Goal: Task Accomplishment & Management: Manage account settings

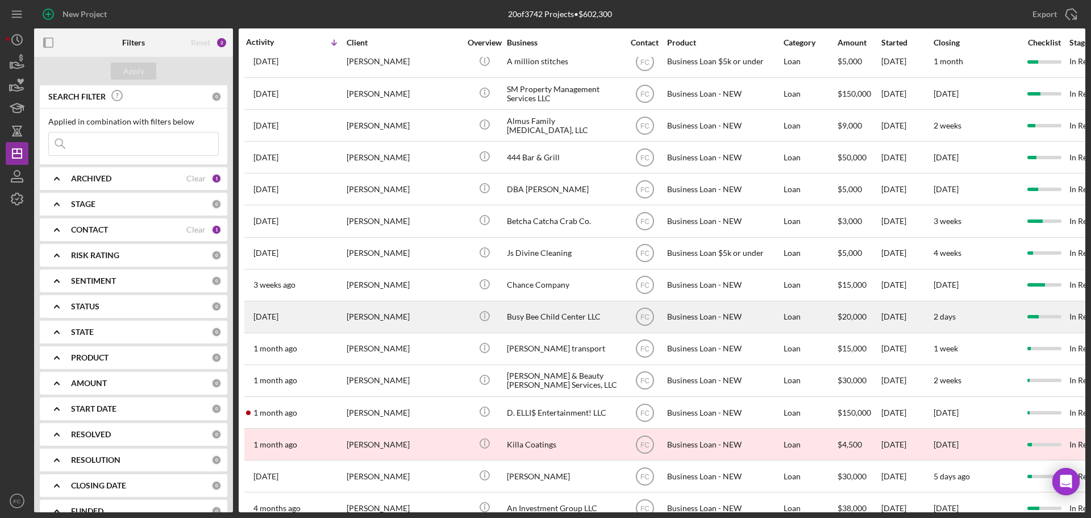
scroll to position [197, 0]
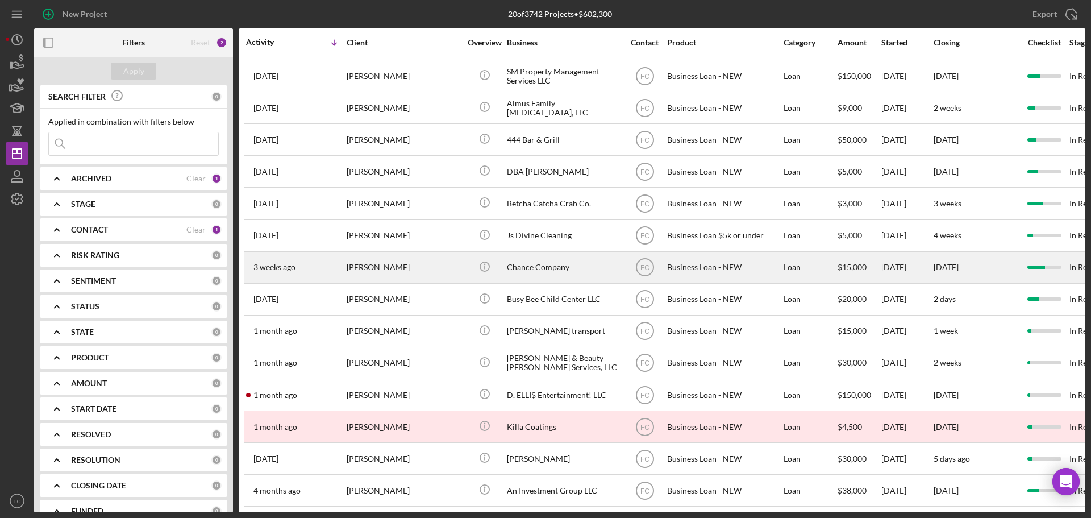
click at [423, 262] on div "[PERSON_NAME]" at bounding box center [404, 267] width 114 height 30
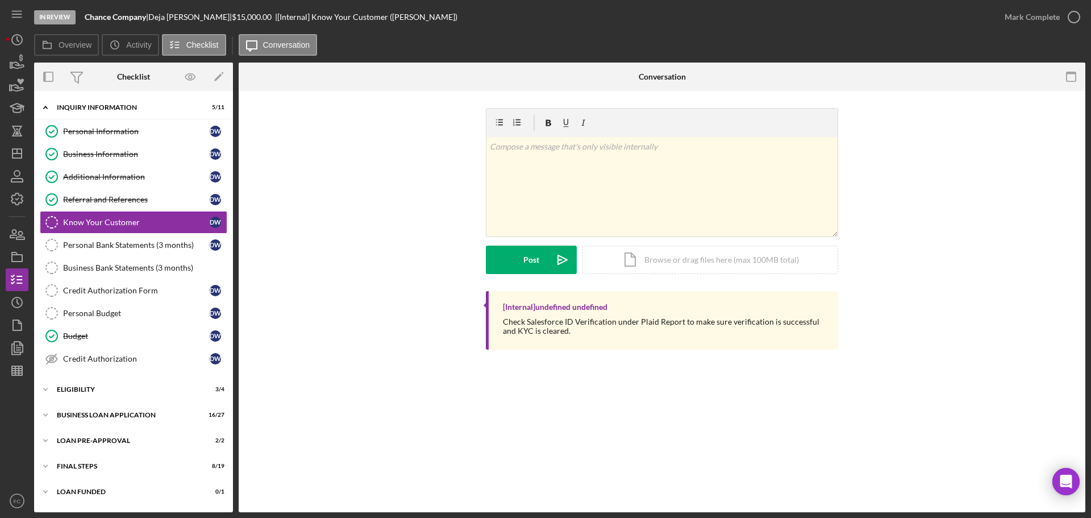
click at [312, 395] on div "Know Your Customer Know Your Customer v Color teal Color pink Remove color Add …" at bounding box center [662, 301] width 847 height 421
click at [105, 389] on div "ELIGIBILITY" at bounding box center [138, 389] width 162 height 7
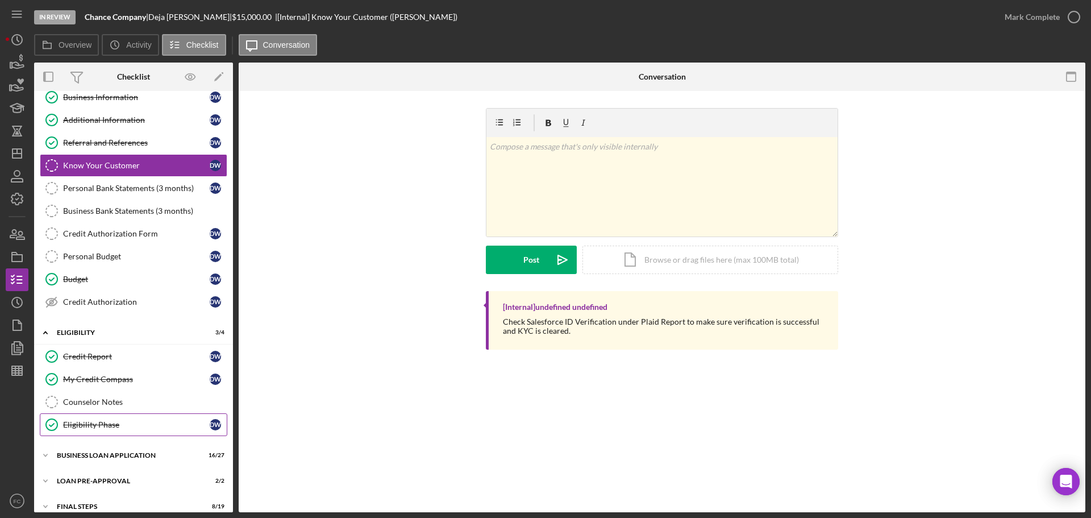
scroll to position [94, 0]
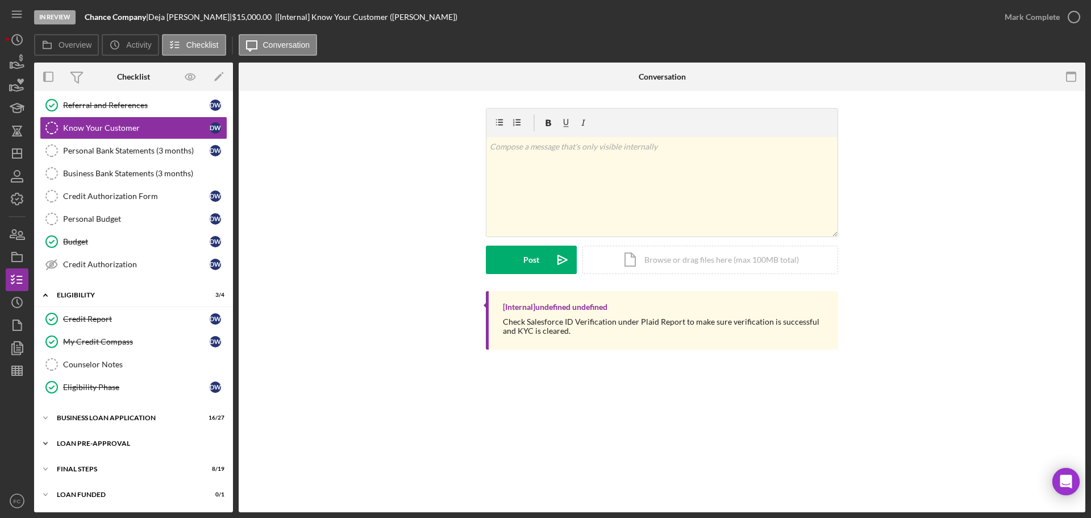
click at [78, 442] on div "LOAN PRE-APPROVAL" at bounding box center [138, 443] width 162 height 7
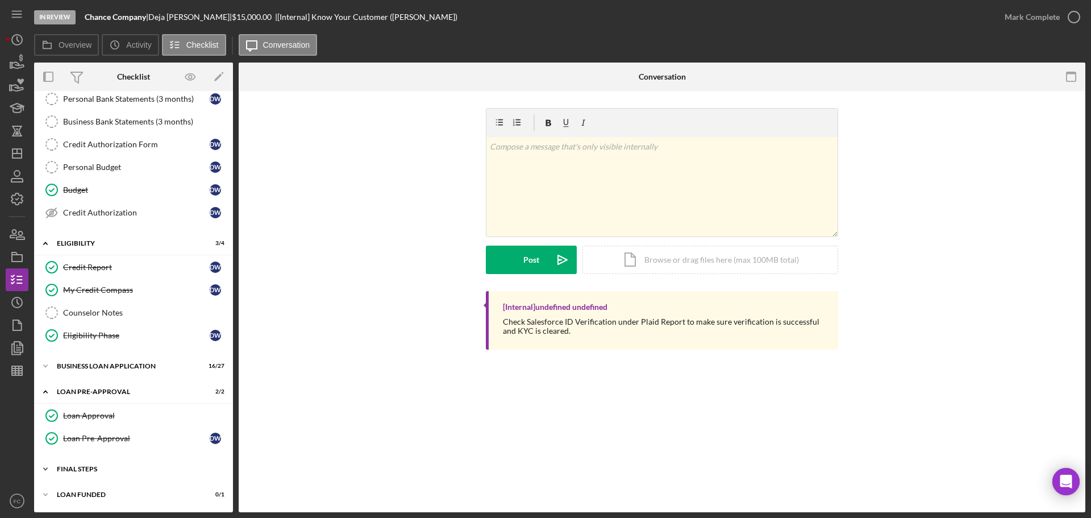
click at [74, 468] on div "FINAL STEPS" at bounding box center [138, 468] width 162 height 7
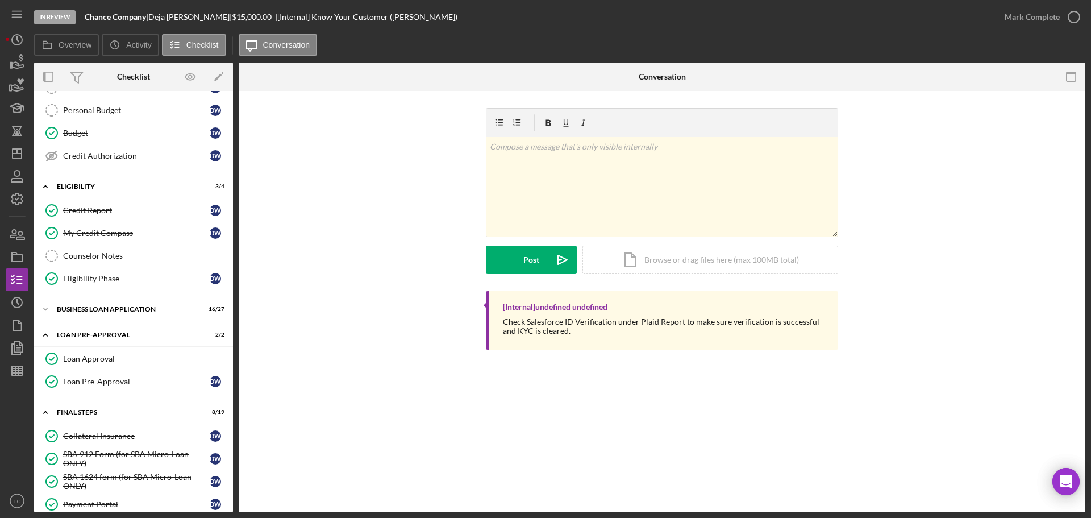
scroll to position [373, 0]
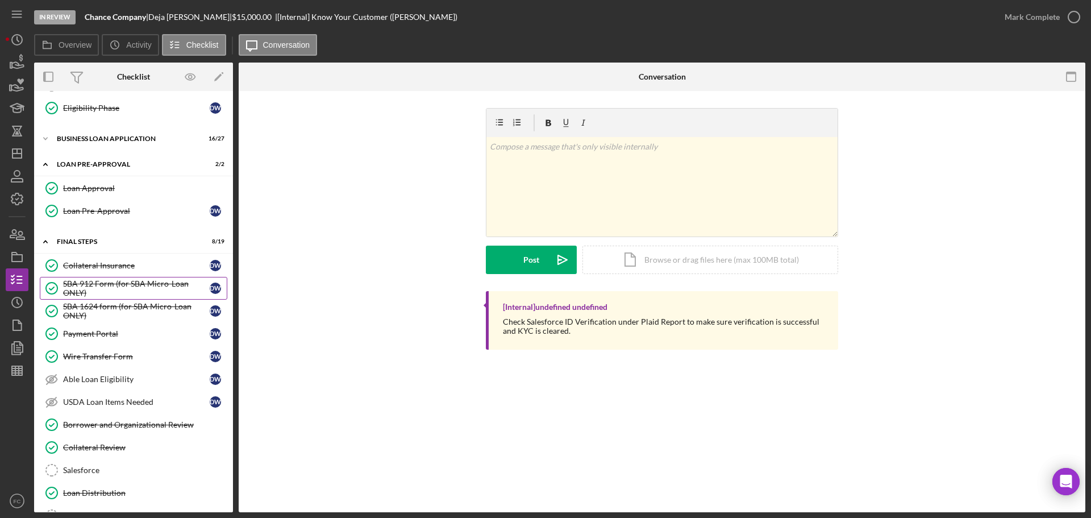
click at [111, 280] on div "SBA 912 Form (for SBA Micro-Loan ONLY)" at bounding box center [136, 288] width 147 height 18
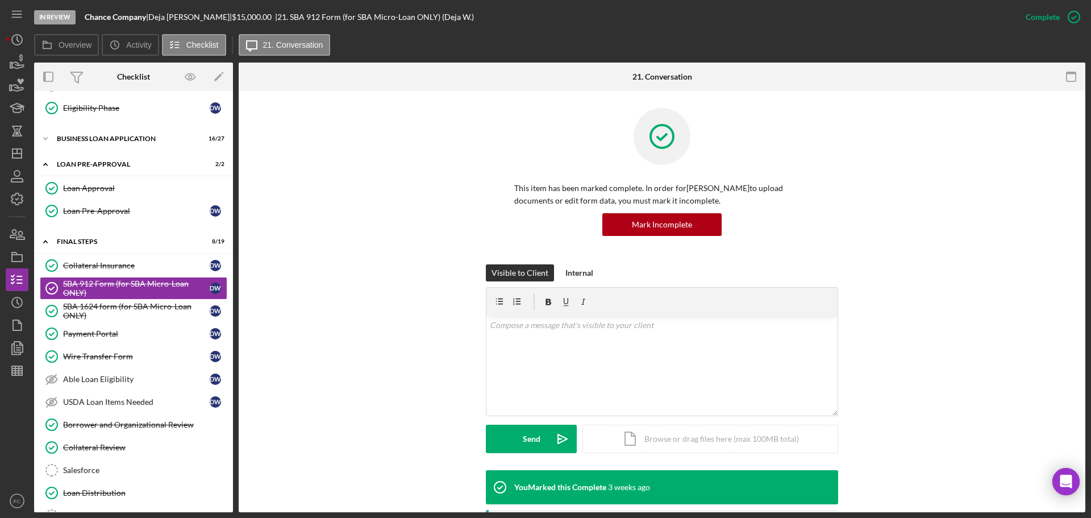
scroll to position [170, 0]
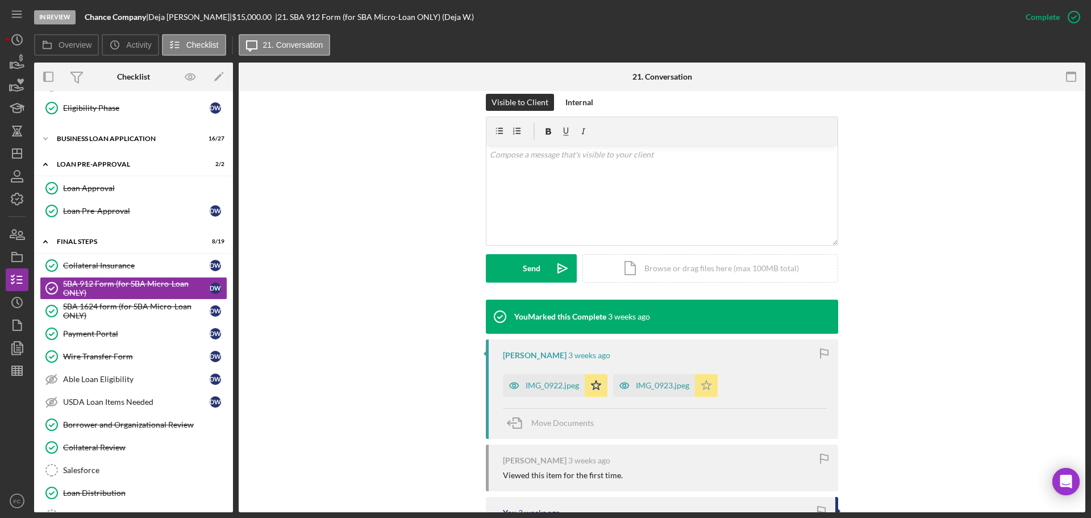
click at [539, 382] on div "IMG_0922.jpeg" at bounding box center [552, 385] width 53 height 9
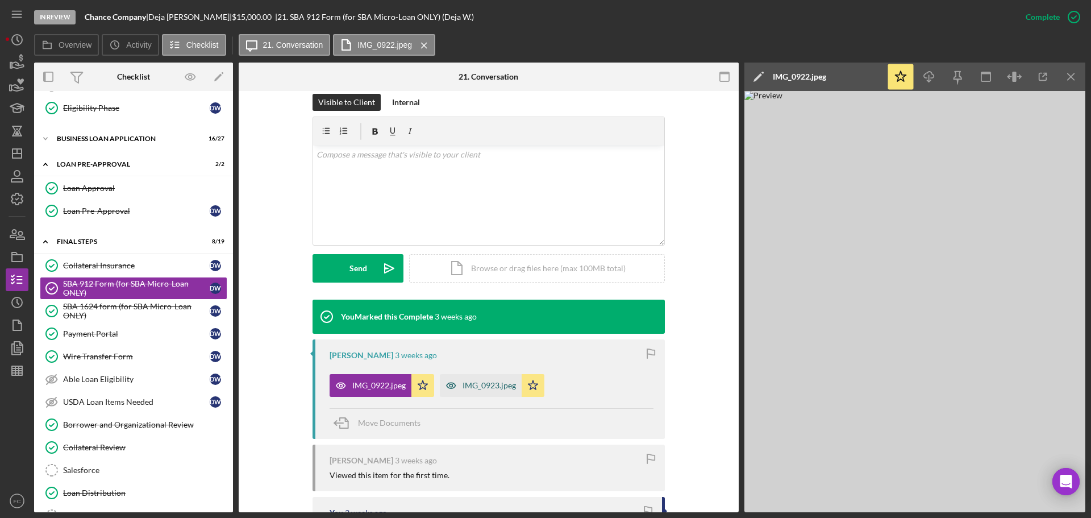
click at [481, 383] on div "IMG_0923.jpeg" at bounding box center [489, 385] width 53 height 9
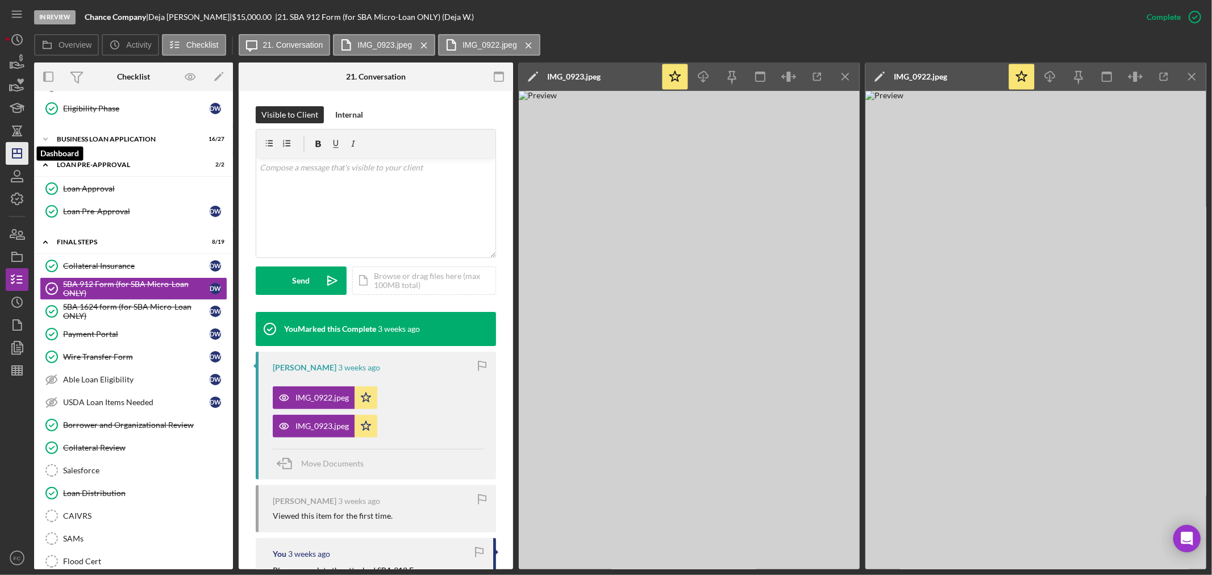
drag, startPoint x: 880, startPoint y: 13, endPoint x: 16, endPoint y: 155, distance: 875.2
click at [16, 155] on icon "Icon/Dashboard" at bounding box center [17, 153] width 28 height 28
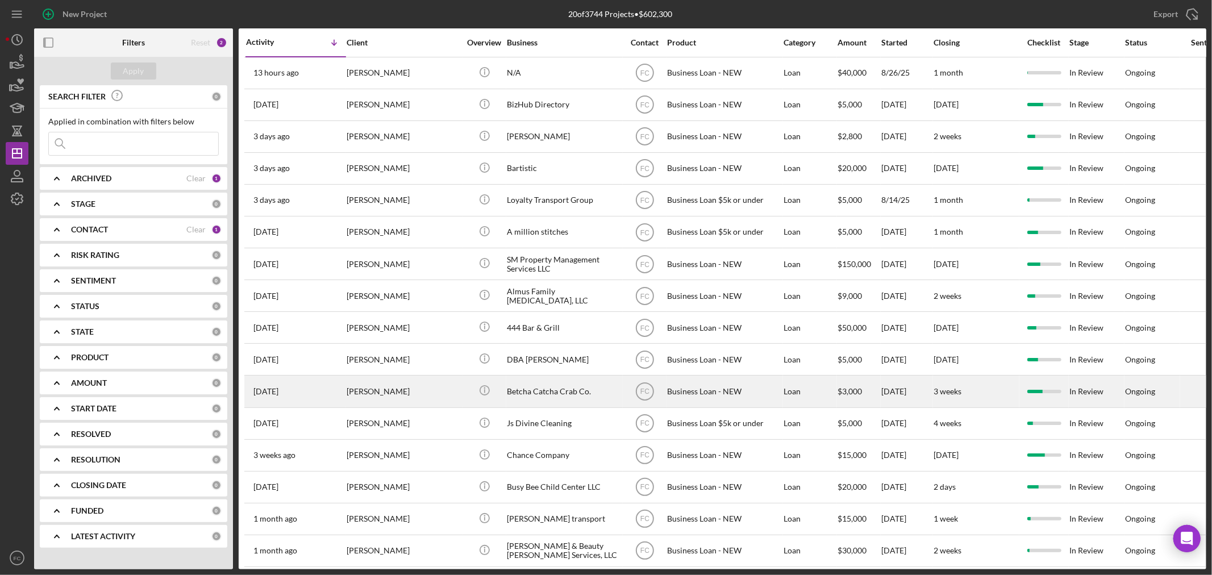
scroll to position [150, 0]
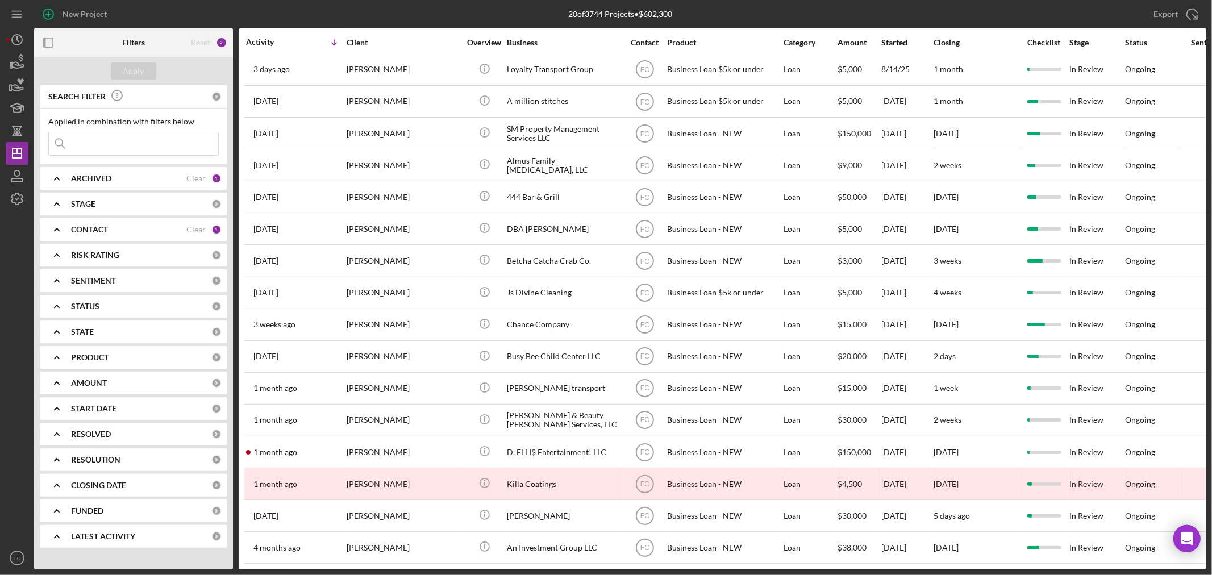
click at [90, 137] on input at bounding box center [133, 143] width 169 height 23
type input "[PERSON_NAME]"
click at [105, 178] on b "ARCHIVED" at bounding box center [91, 178] width 40 height 9
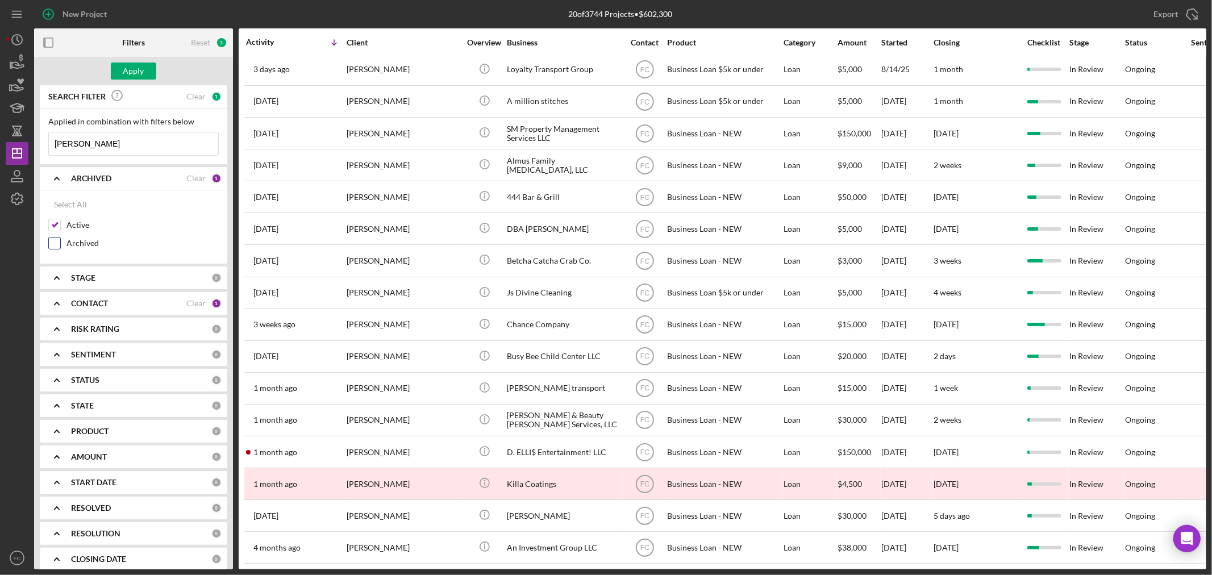
click at [55, 245] on input "Archived" at bounding box center [54, 243] width 11 height 11
click at [133, 72] on div "Apply" at bounding box center [133, 71] width 21 height 17
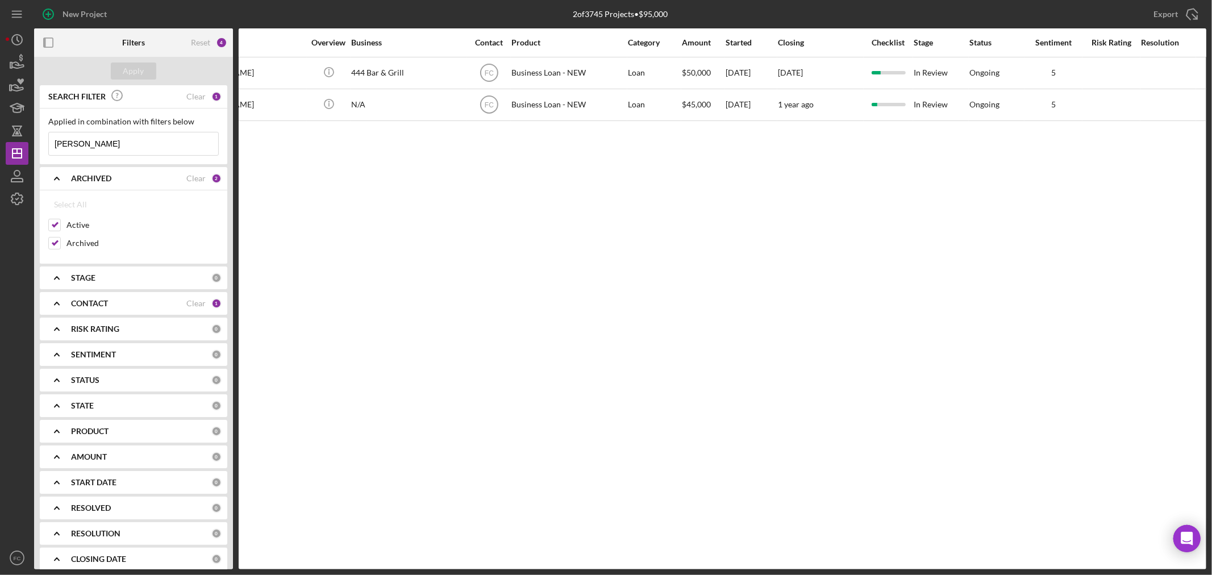
scroll to position [0, 0]
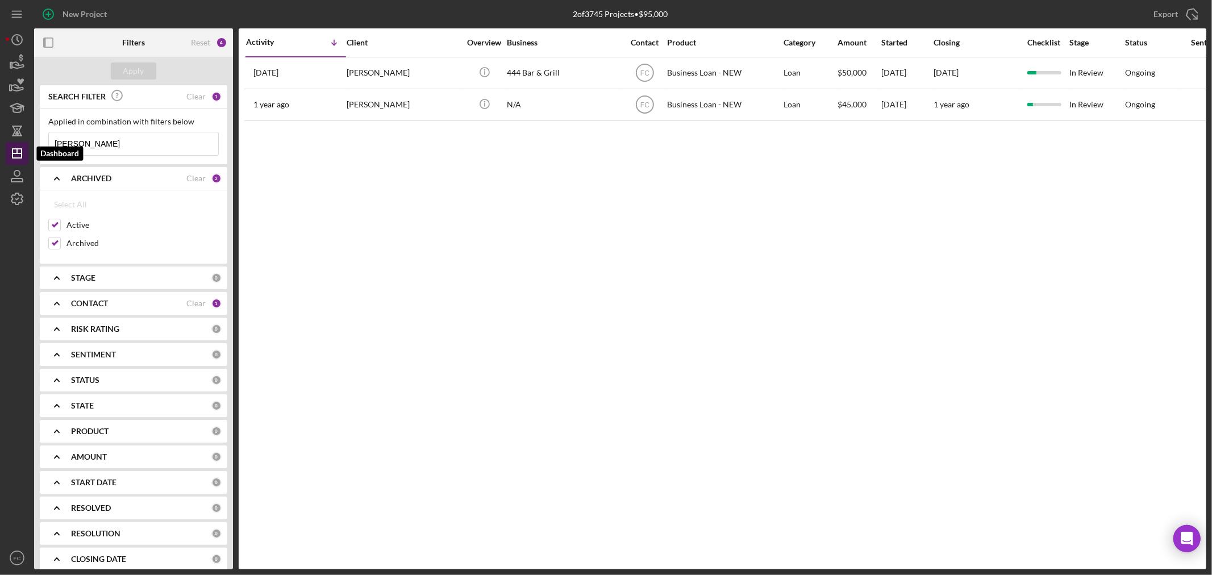
click at [13, 151] on polygon "button" at bounding box center [17, 153] width 9 height 9
click at [54, 242] on input "Archived" at bounding box center [54, 243] width 11 height 11
checkbox input "false"
click at [140, 70] on div "Apply" at bounding box center [133, 71] width 21 height 17
click at [115, 147] on input "[PERSON_NAME]" at bounding box center [133, 143] width 169 height 23
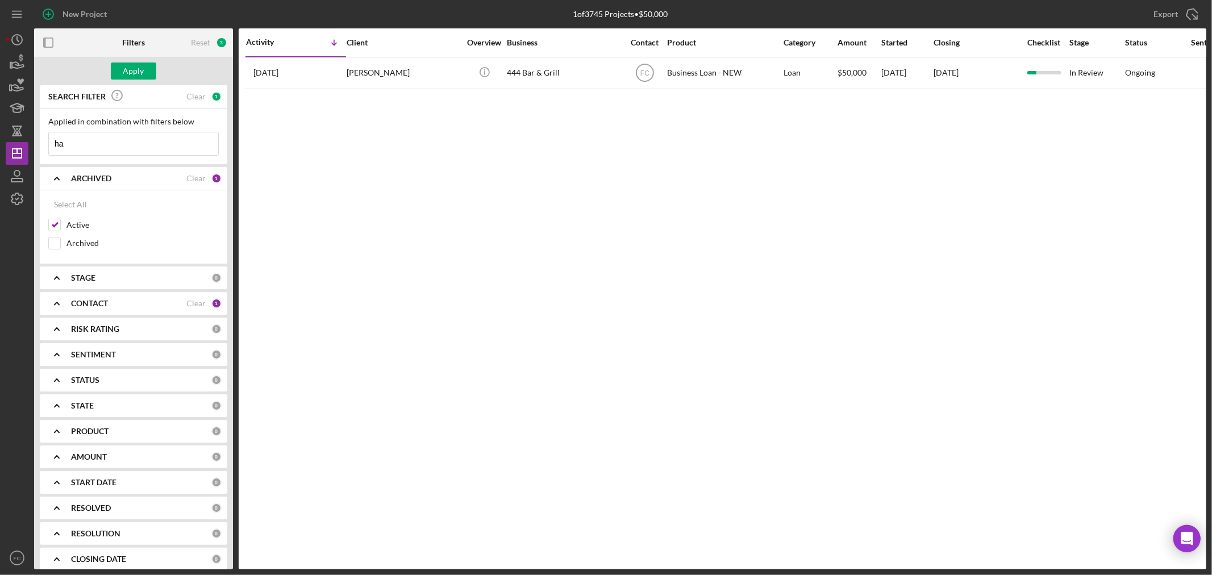
type input "h"
click at [139, 66] on div "Apply" at bounding box center [133, 71] width 21 height 17
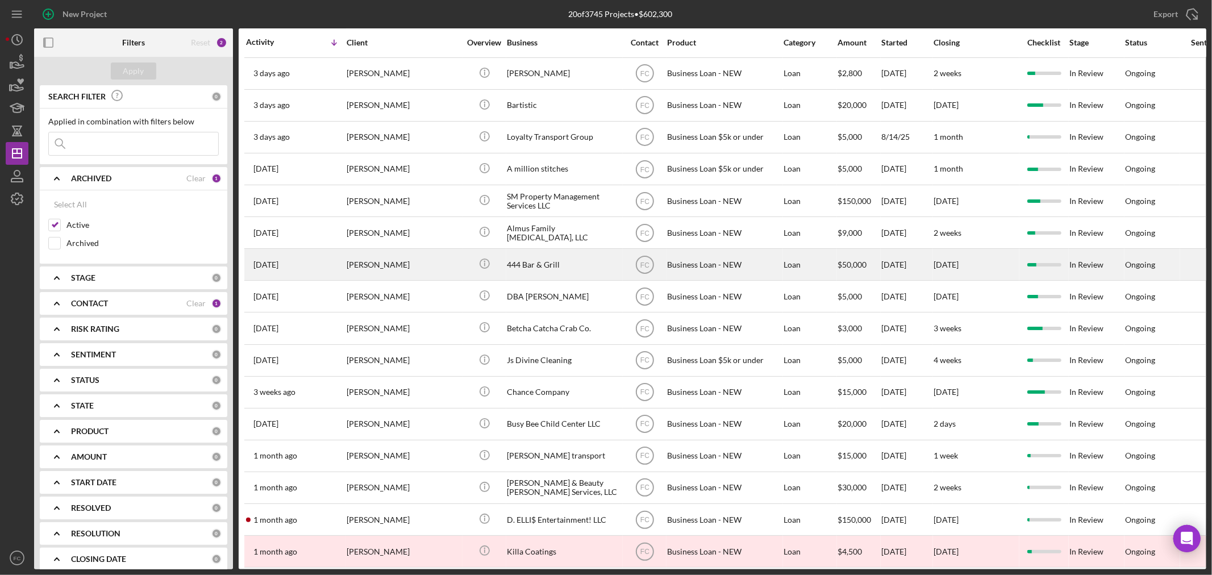
scroll to position [150, 0]
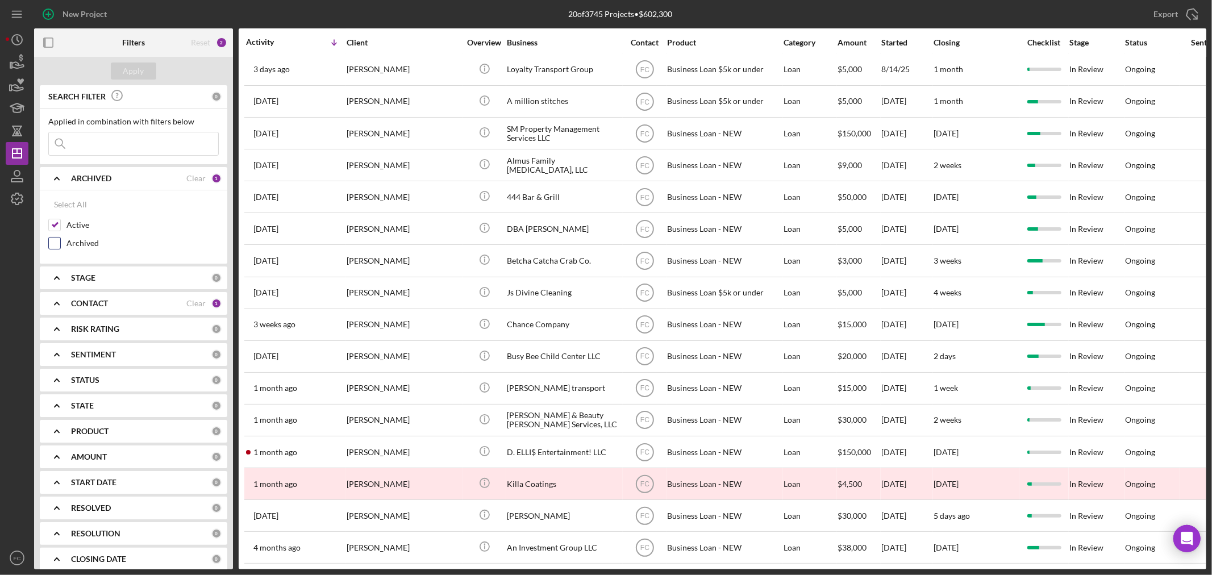
click at [51, 240] on input "Archived" at bounding box center [54, 243] width 11 height 11
checkbox input "true"
click at [91, 144] on input at bounding box center [133, 143] width 169 height 23
type input "[PERSON_NAME]"
click at [132, 74] on div "Apply" at bounding box center [133, 71] width 21 height 17
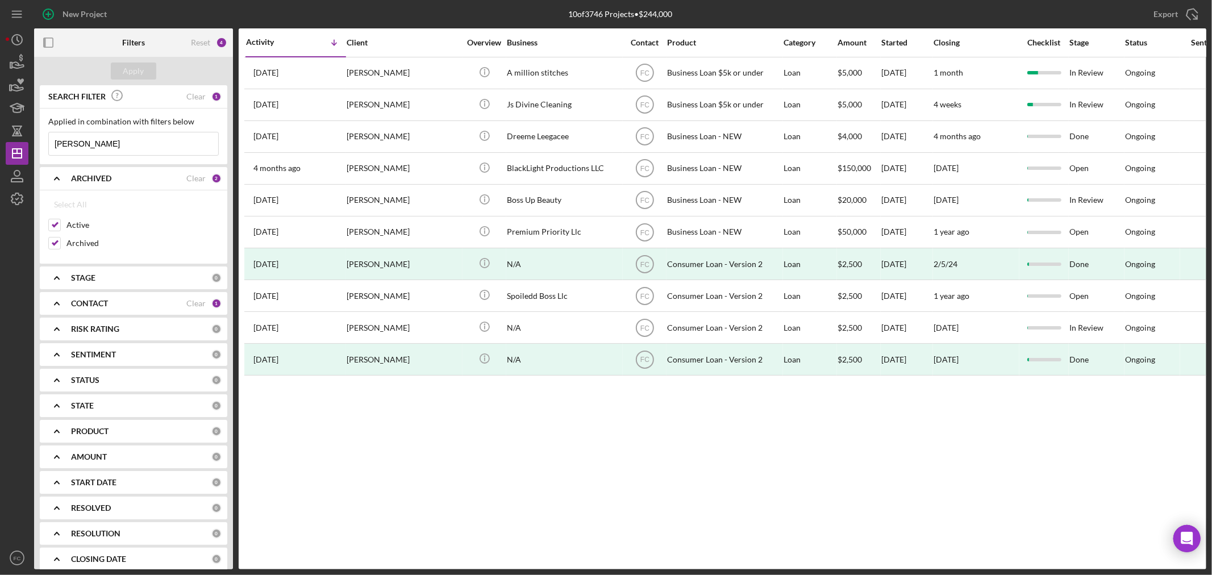
scroll to position [0, 0]
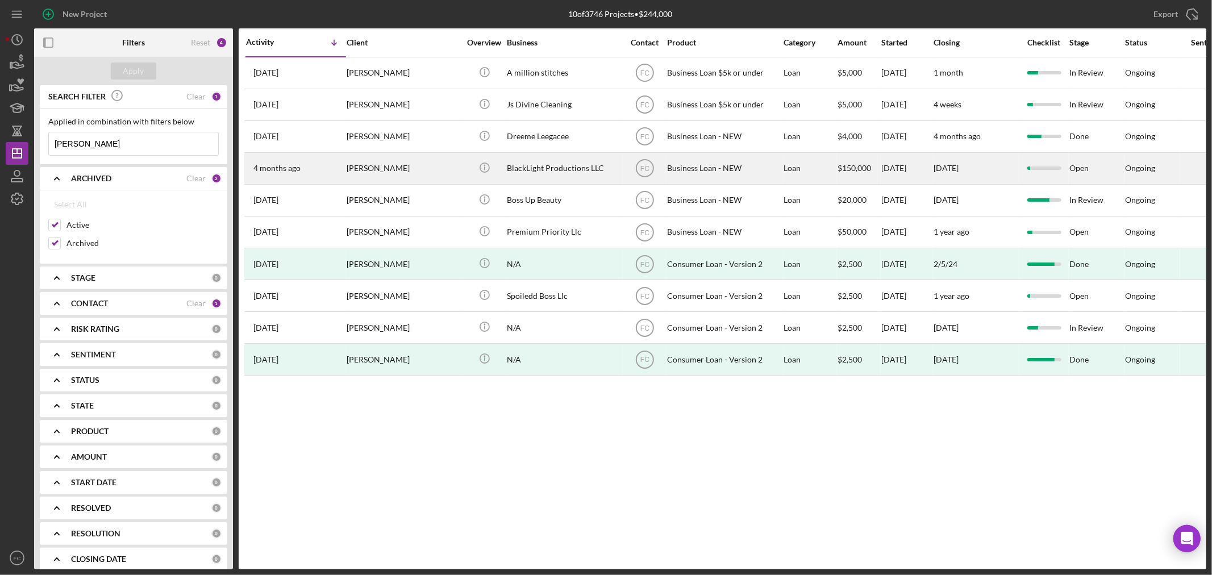
click at [610, 166] on div "BlackLight Productions LLC" at bounding box center [564, 168] width 114 height 30
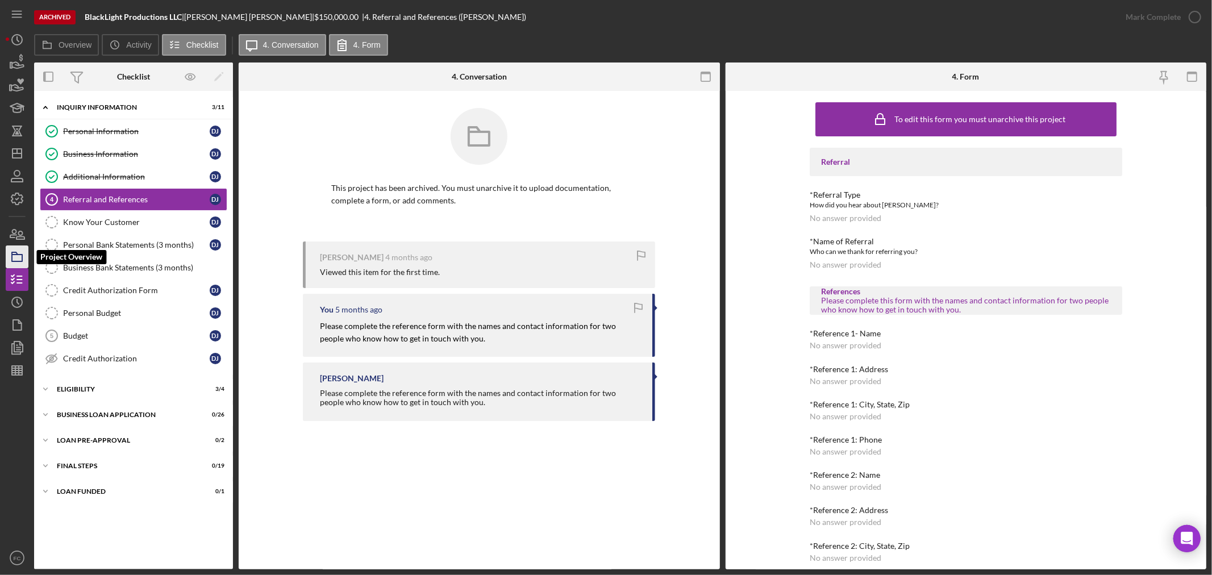
click at [20, 253] on icon "button" at bounding box center [17, 257] width 28 height 28
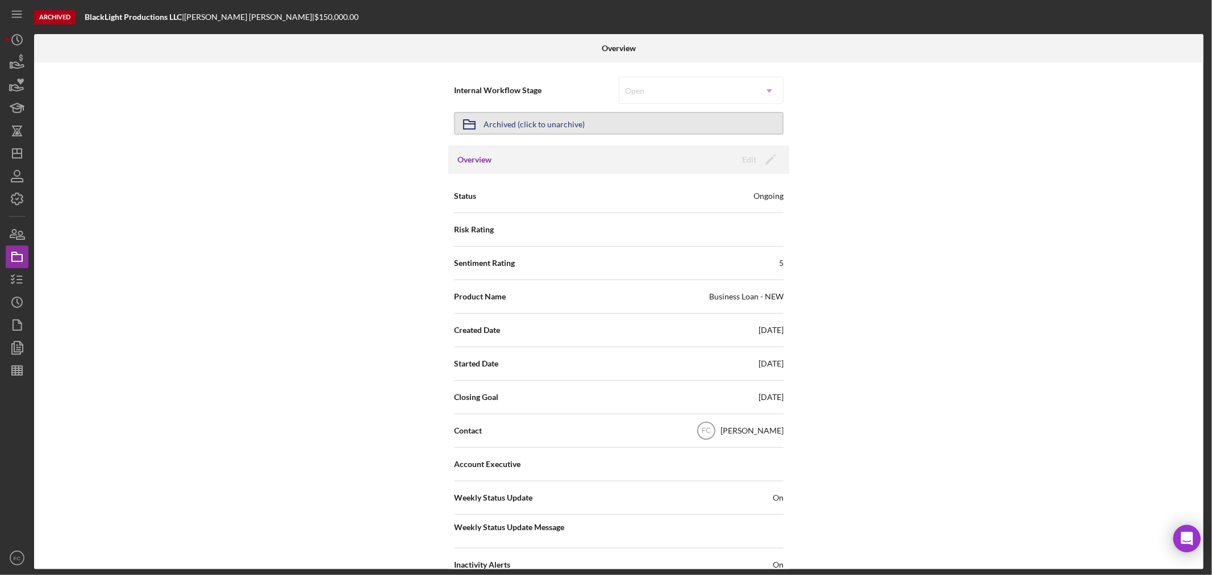
click at [585, 125] on button "Icon/Archived Archived (click to unarchive)" at bounding box center [619, 123] width 330 height 23
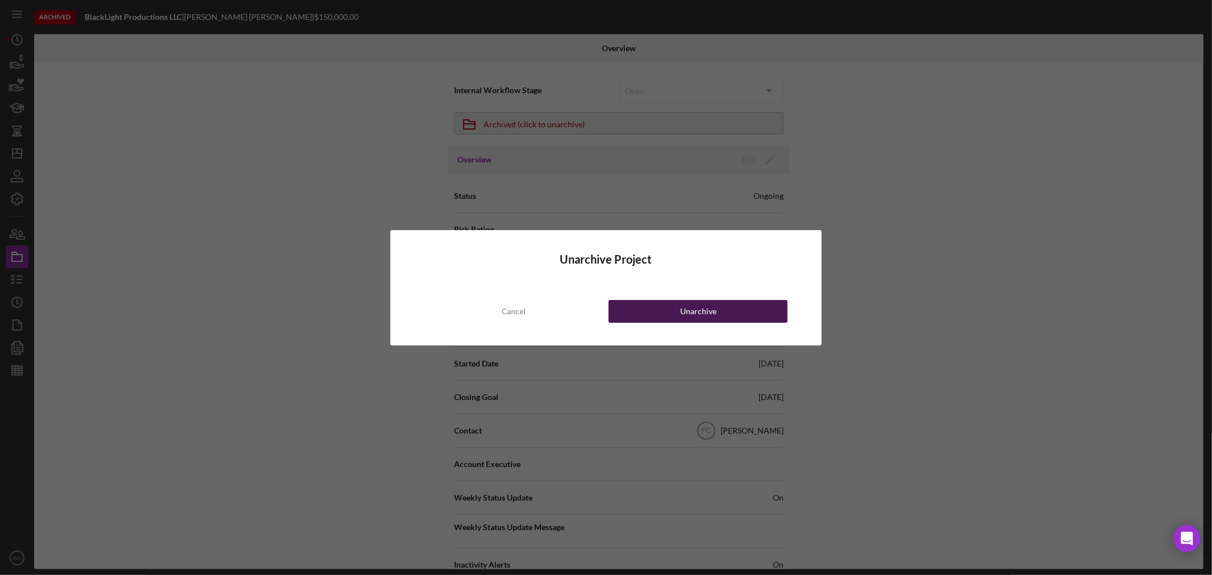
click at [627, 310] on button "Unarchive" at bounding box center [698, 311] width 179 height 23
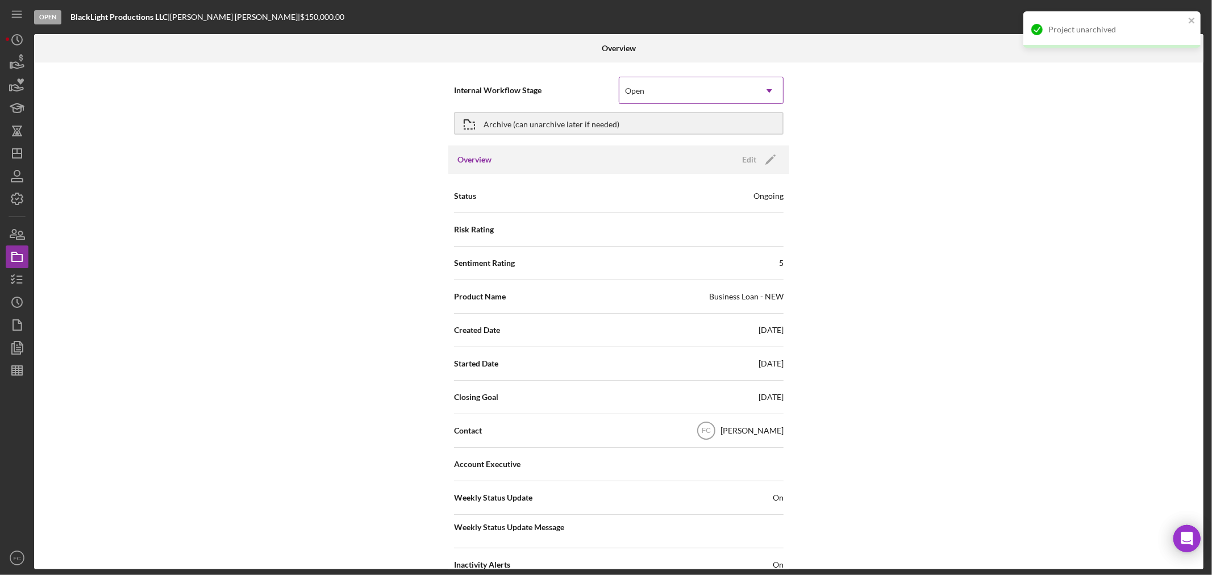
click at [669, 84] on div "Open" at bounding box center [687, 91] width 136 height 26
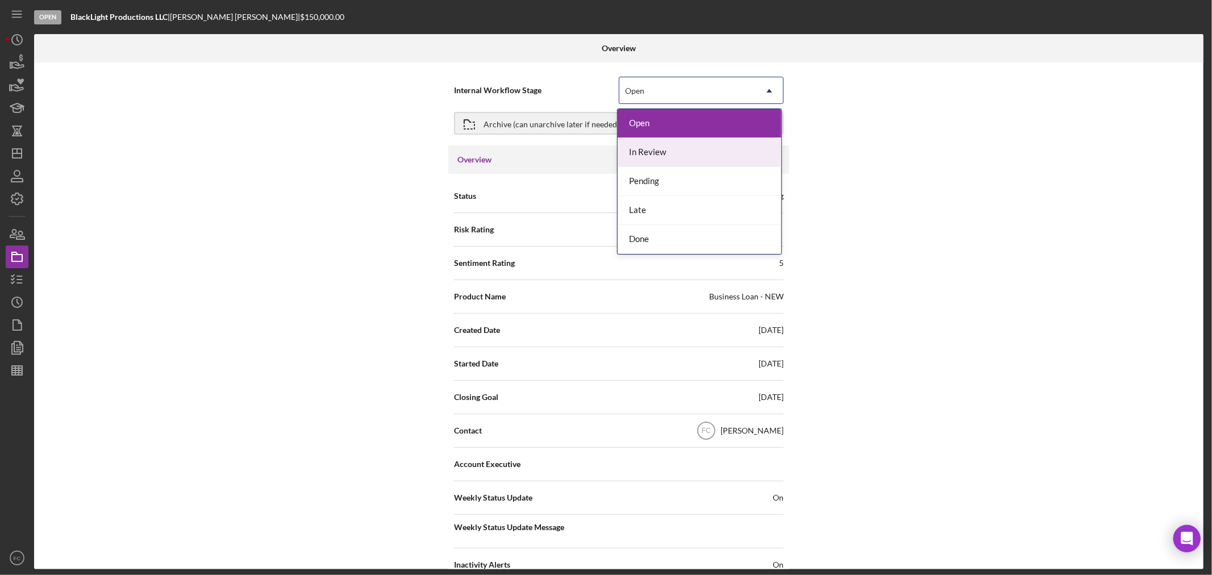
click at [655, 155] on div "In Review" at bounding box center [700, 152] width 164 height 29
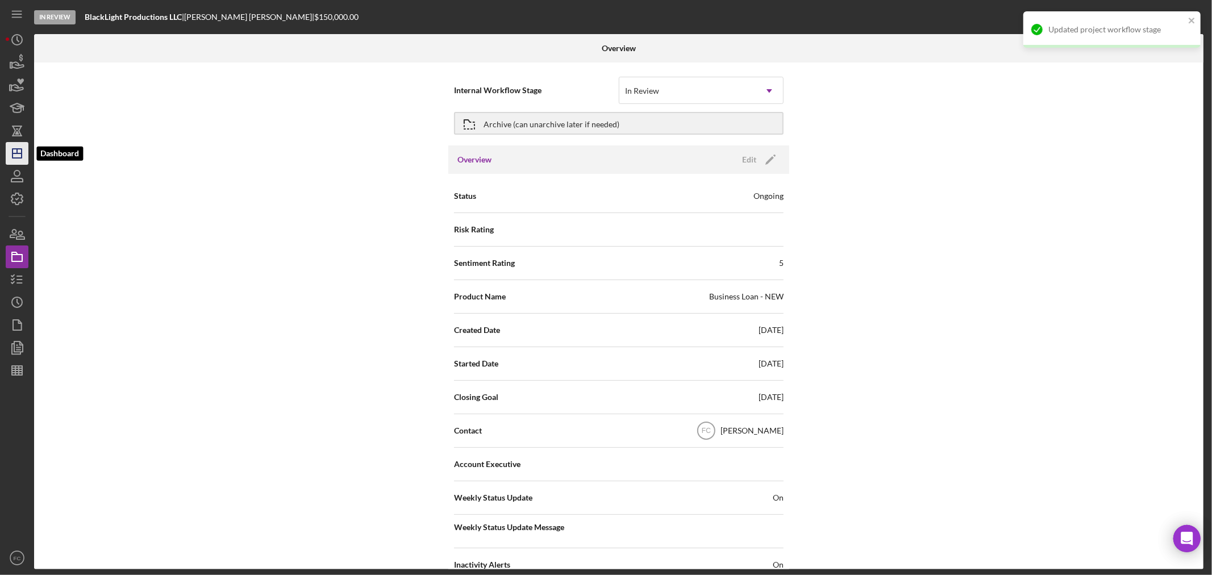
click at [20, 152] on icon "Icon/Dashboard" at bounding box center [17, 153] width 28 height 28
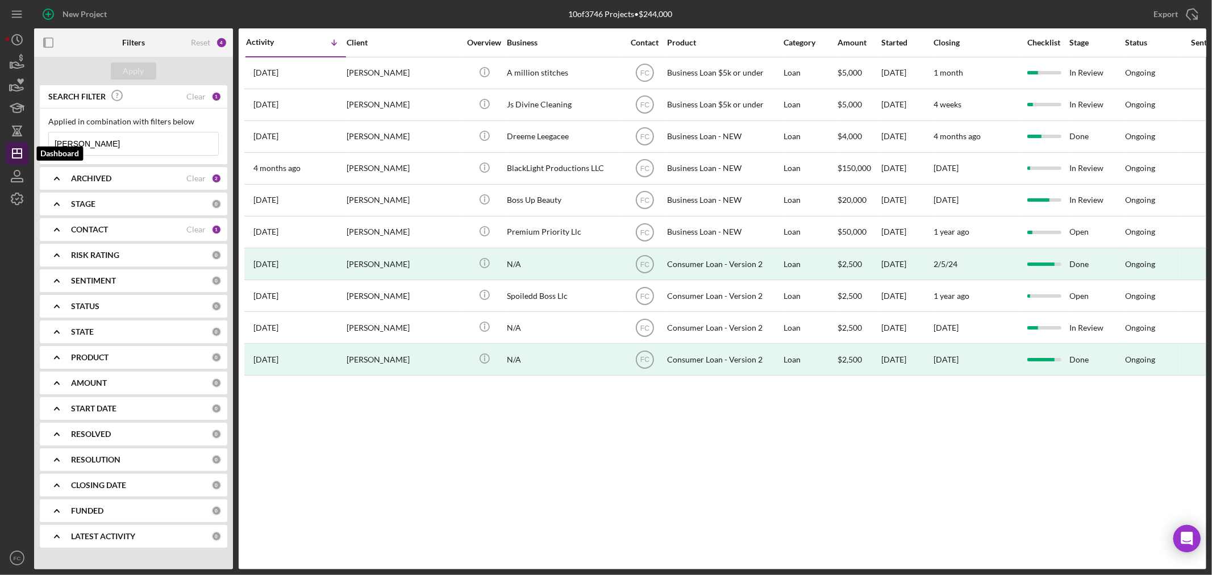
click at [15, 155] on icon "Icon/Dashboard" at bounding box center [17, 153] width 28 height 28
click at [95, 141] on input "[PERSON_NAME]" at bounding box center [133, 143] width 169 height 23
click at [82, 174] on b "ARCHIVED" at bounding box center [91, 178] width 40 height 9
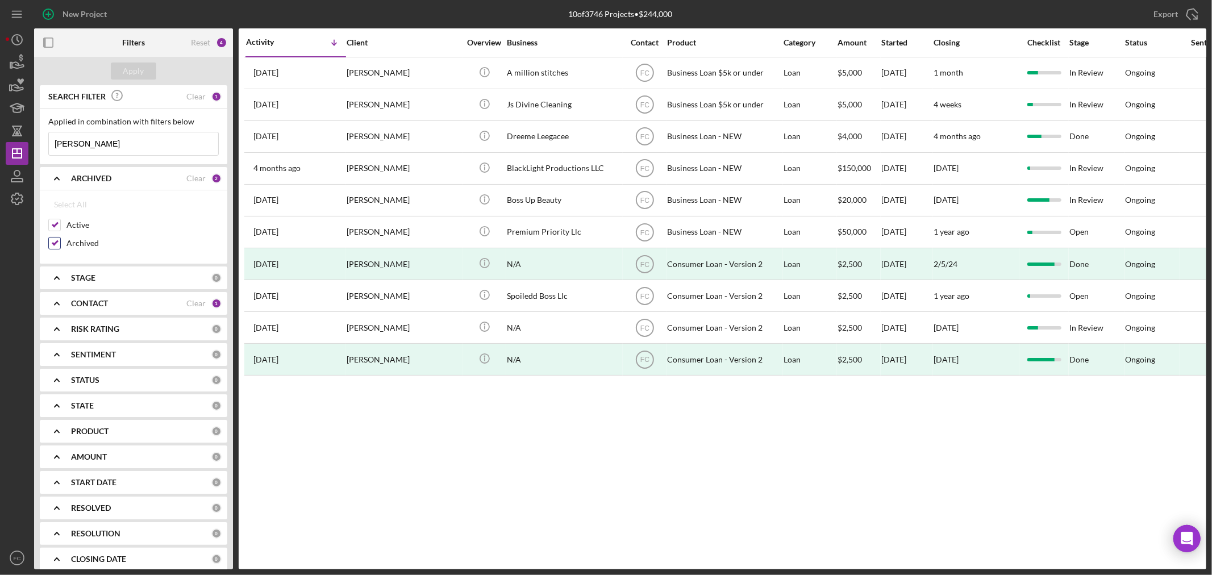
click at [53, 243] on input "Archived" at bounding box center [54, 243] width 11 height 11
checkbox input "false"
click at [97, 147] on input "[PERSON_NAME]" at bounding box center [133, 143] width 169 height 23
type input "j"
click at [139, 69] on div "Apply" at bounding box center [133, 71] width 21 height 17
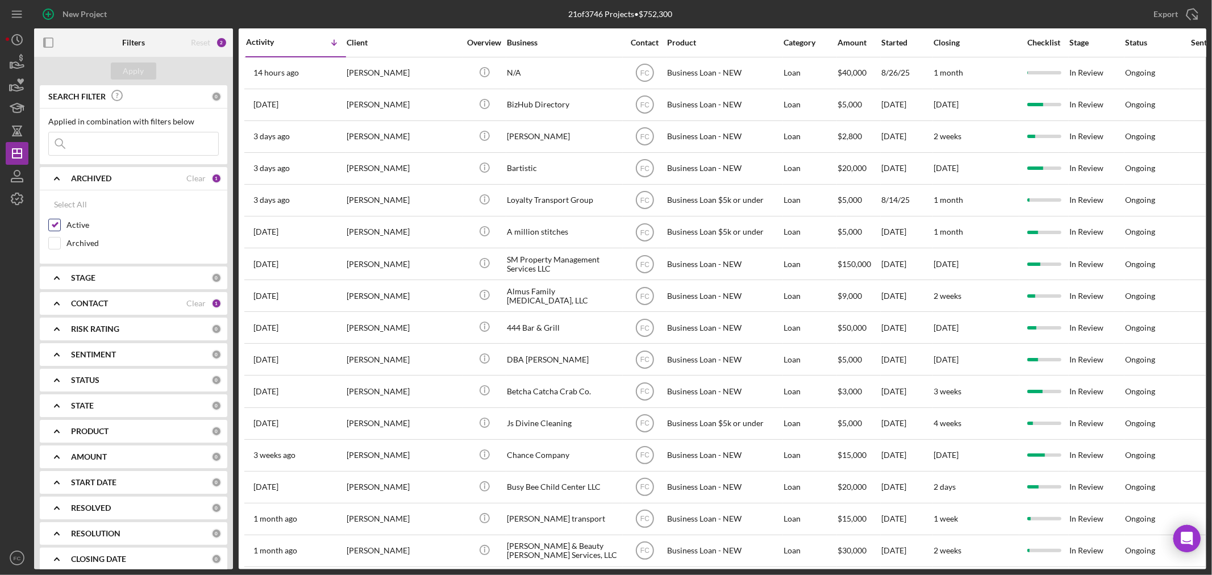
click at [156, 220] on label "Active" at bounding box center [142, 224] width 152 height 11
click at [60, 220] on input "Active" at bounding box center [54, 224] width 11 height 11
click at [140, 72] on div "Apply" at bounding box center [133, 71] width 21 height 17
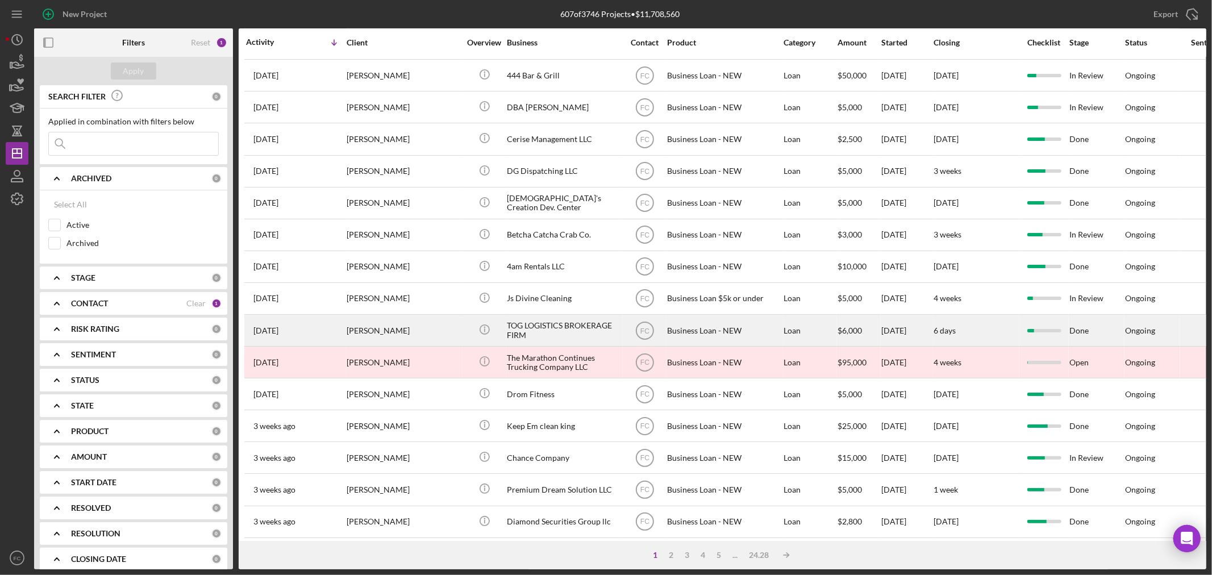
scroll to position [340, 0]
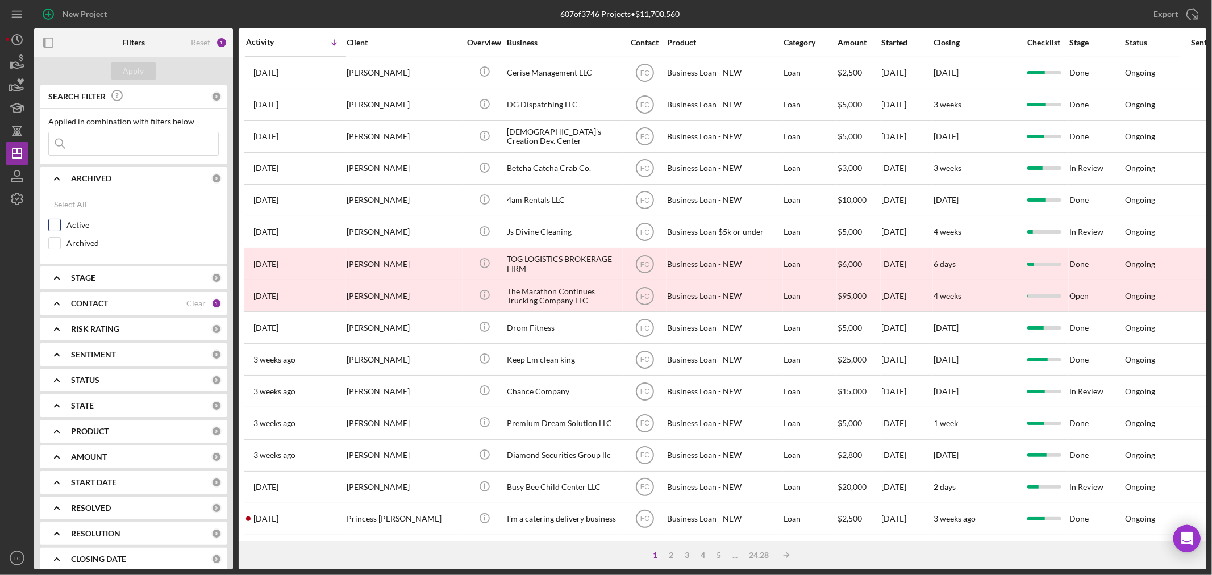
click at [57, 226] on input "Active" at bounding box center [54, 224] width 11 height 11
checkbox input "true"
click at [134, 71] on div "Apply" at bounding box center [133, 71] width 21 height 17
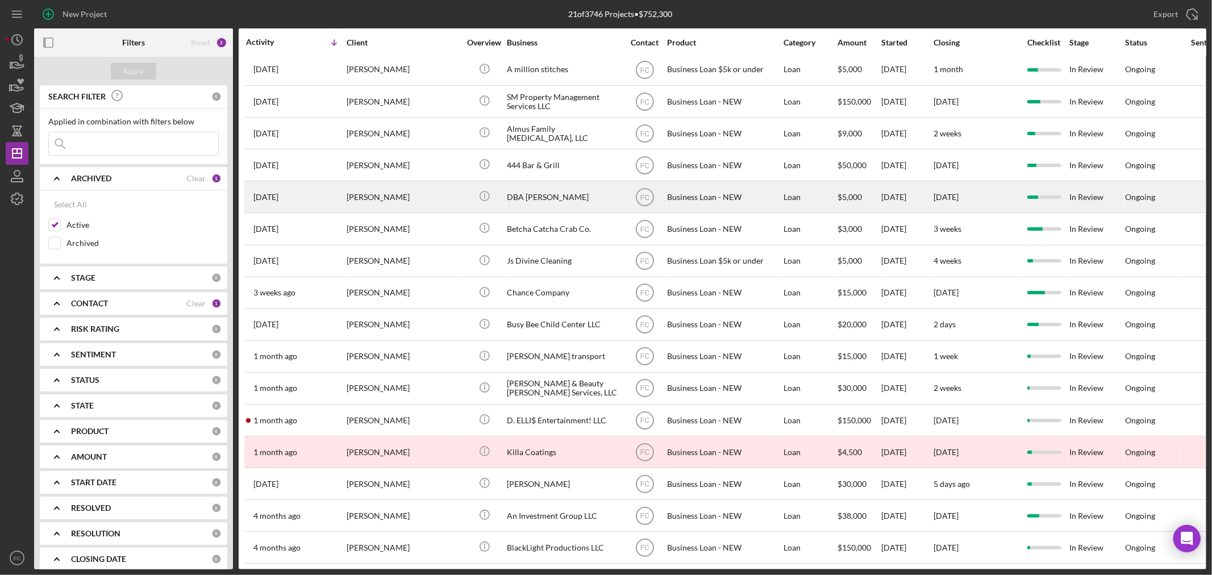
scroll to position [0, 0]
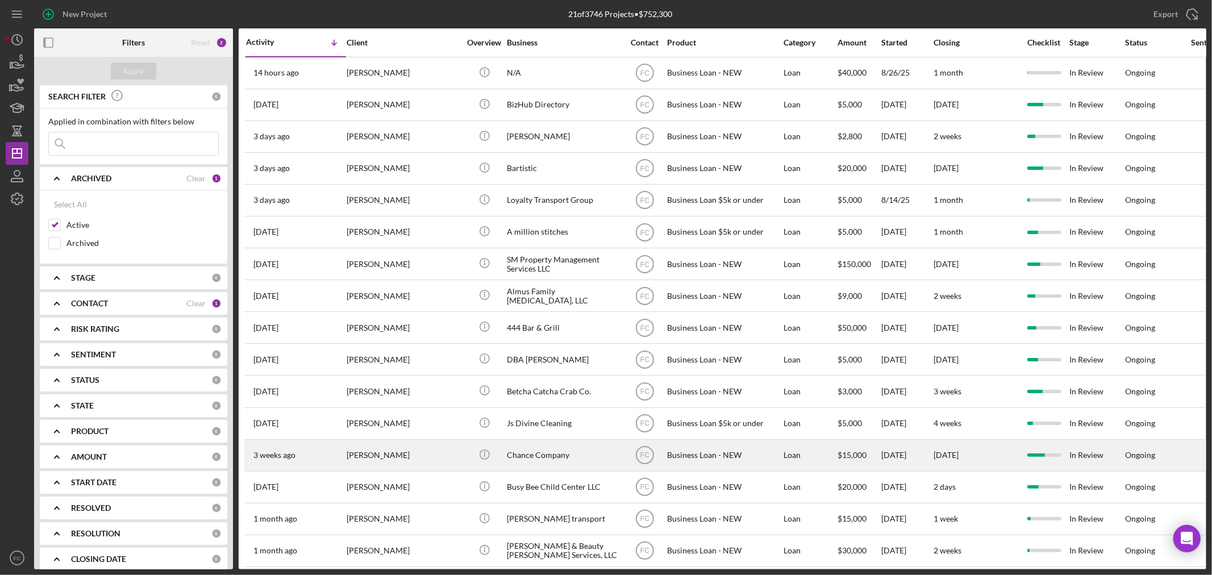
click at [416, 456] on div "[PERSON_NAME]" at bounding box center [404, 455] width 114 height 30
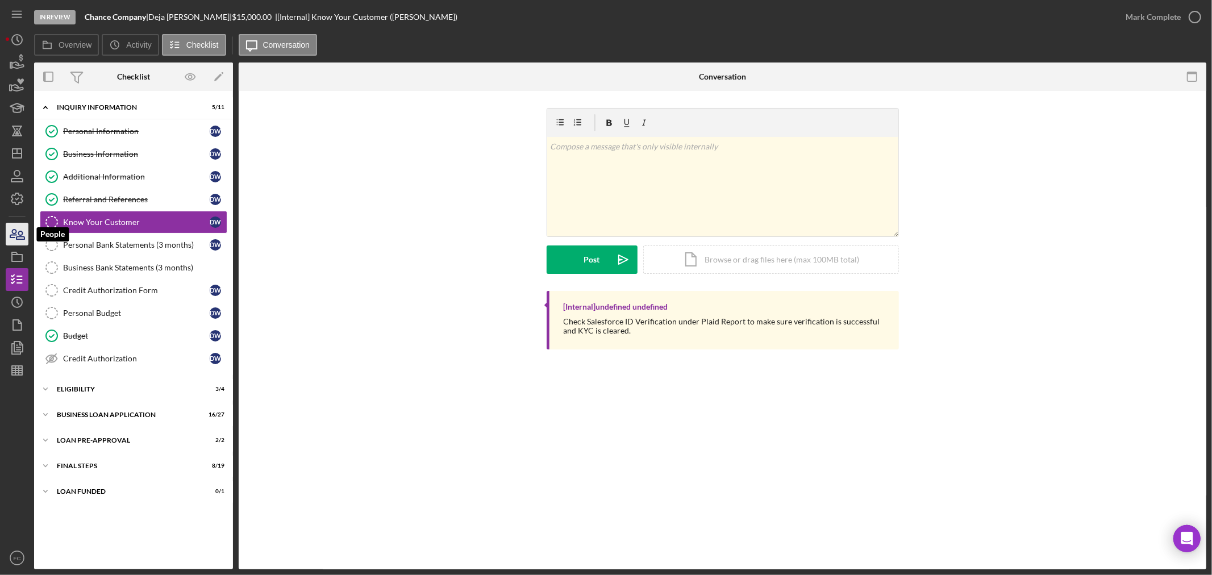
click at [14, 231] on icon "button" at bounding box center [17, 234] width 28 height 28
